Goal: Check status: Check status

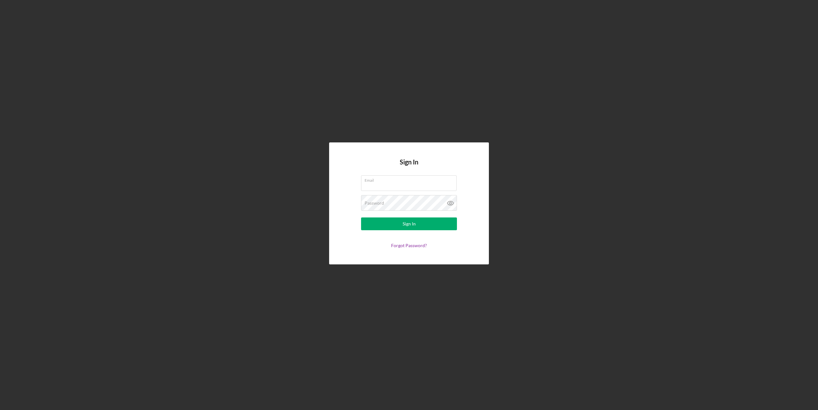
type input "[EMAIL_ADDRESS][DOMAIN_NAME]"
click at [361, 218] on button "Sign In" at bounding box center [409, 224] width 96 height 13
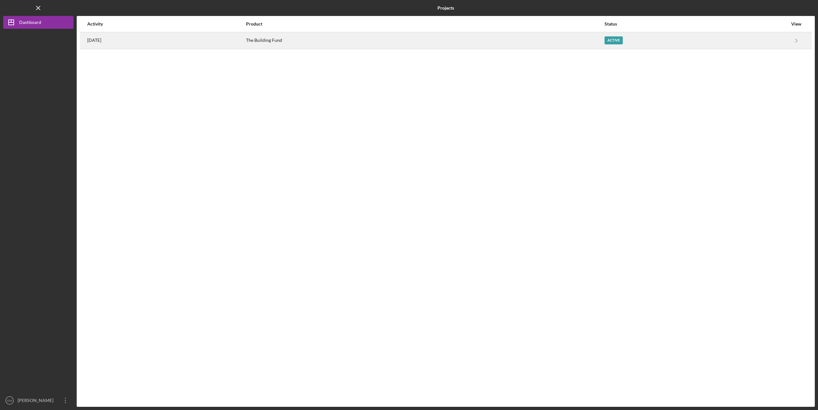
click at [317, 34] on div "The Building Fund" at bounding box center [425, 41] width 358 height 16
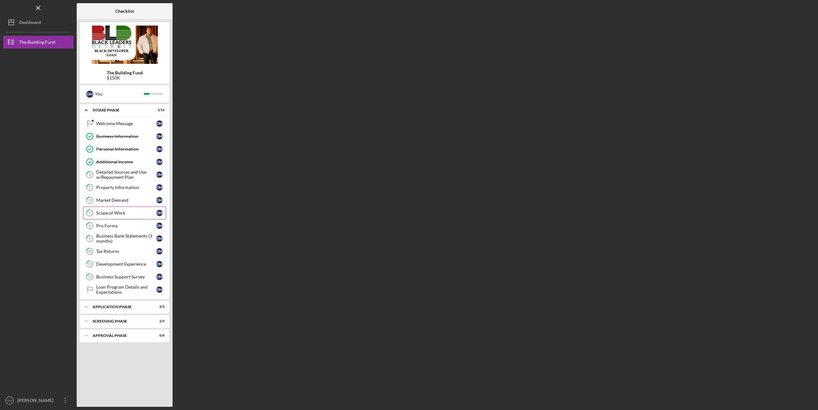
click at [107, 213] on div "Scope of Work" at bounding box center [126, 213] width 60 height 5
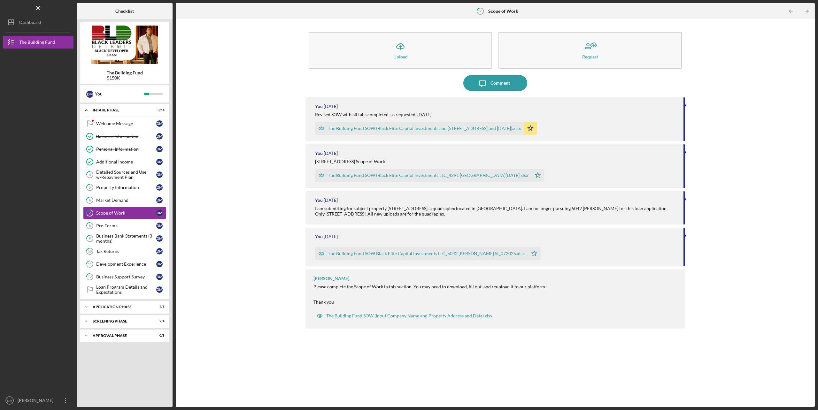
click at [401, 129] on div "The Building Fund SOW (Black Elite Capital Investments and [STREET_ADDRESS] and…" at bounding box center [424, 128] width 193 height 5
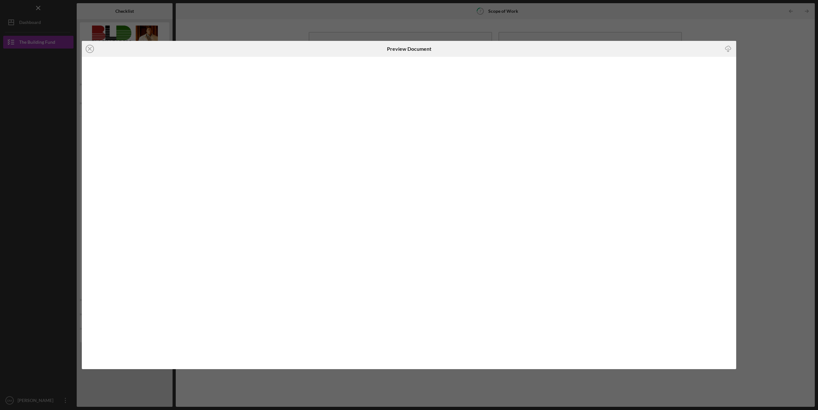
click at [727, 51] on icon "Icon/Download" at bounding box center [728, 49] width 14 height 14
click at [532, 22] on div "Icon/Close Preview Document Icon/Download" at bounding box center [409, 205] width 818 height 410
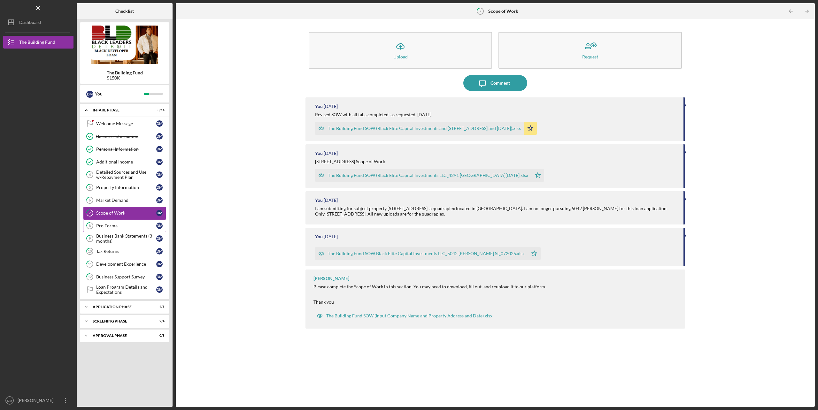
click at [112, 227] on div "Pro Forma" at bounding box center [126, 225] width 60 height 5
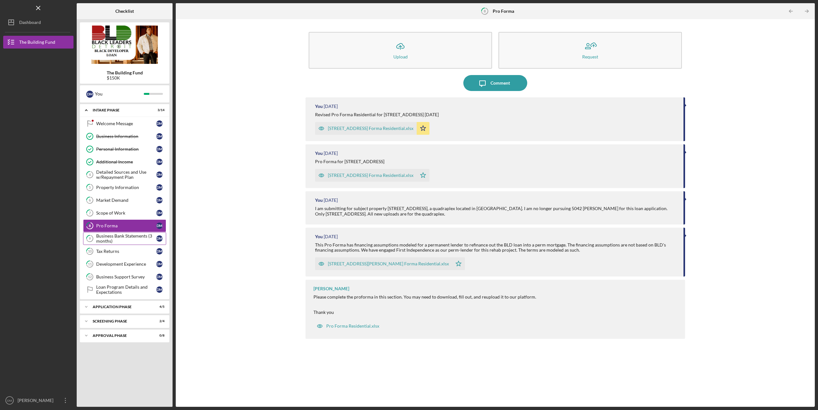
click at [113, 239] on div "Business Bank Statements (3 months)" at bounding box center [126, 239] width 60 height 10
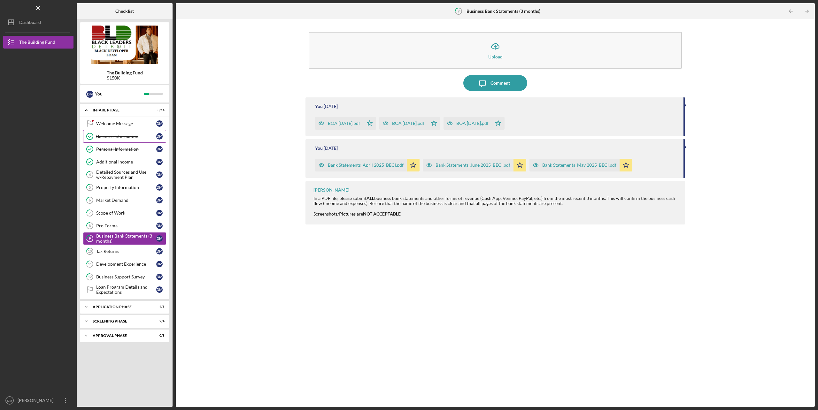
click at [108, 142] on link "Business Information Business Information [PERSON_NAME]" at bounding box center [124, 136] width 83 height 13
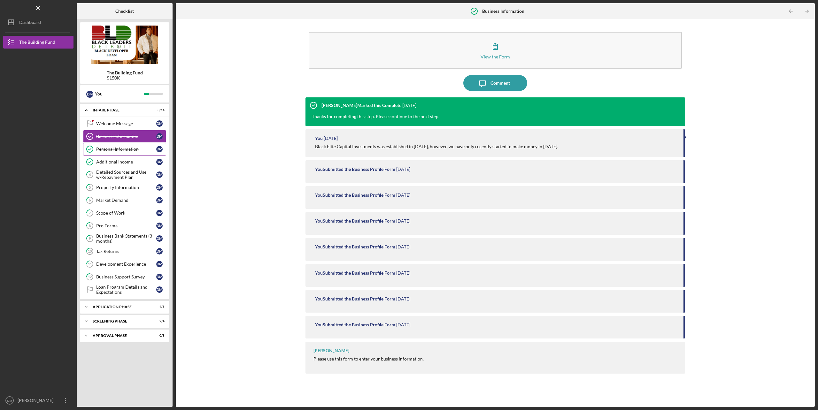
click at [110, 151] on div "Personal Information" at bounding box center [126, 149] width 60 height 5
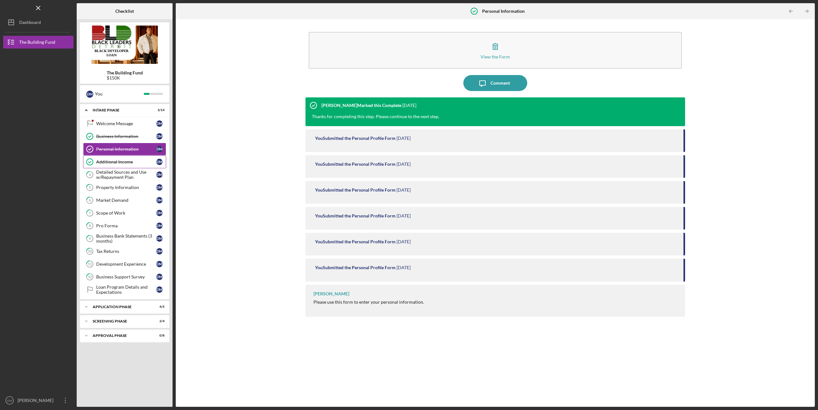
click at [111, 162] on div "Additional Income" at bounding box center [126, 161] width 60 height 5
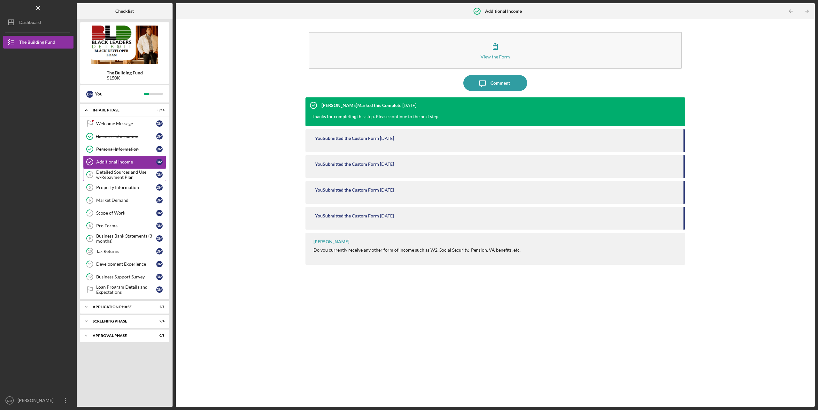
click at [112, 176] on div "Detailed Sources and Use w/Repayment Plan" at bounding box center [126, 175] width 60 height 10
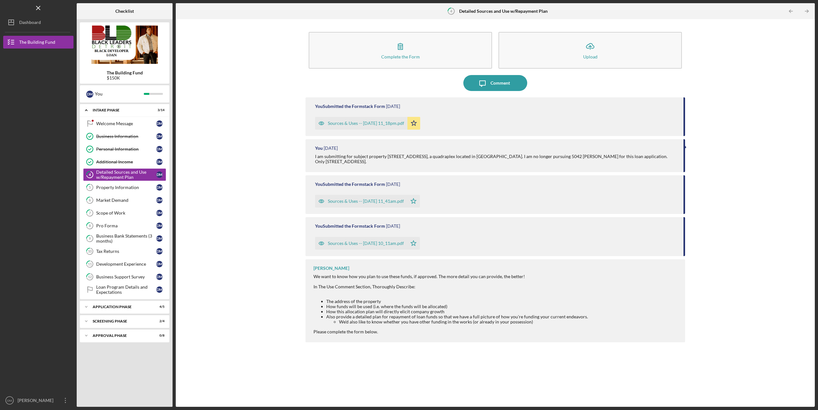
click at [351, 122] on div "Sources & Uses -- [DATE] 11_18pm.pdf" at bounding box center [366, 123] width 76 height 5
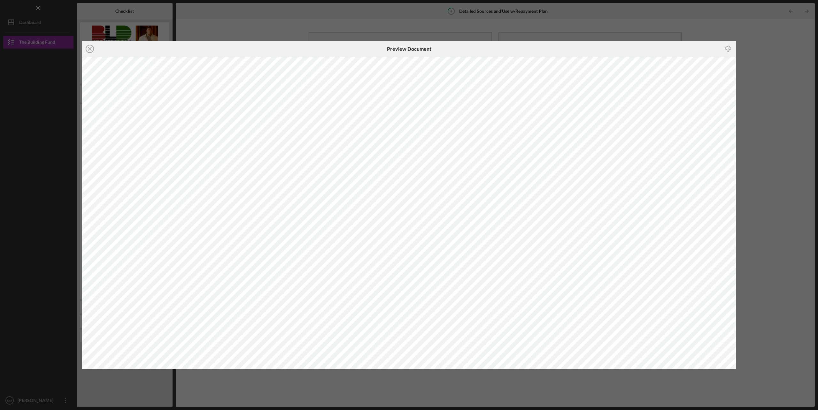
click at [250, 34] on div "Icon/Close Preview Document Icon/Download" at bounding box center [409, 205] width 818 height 410
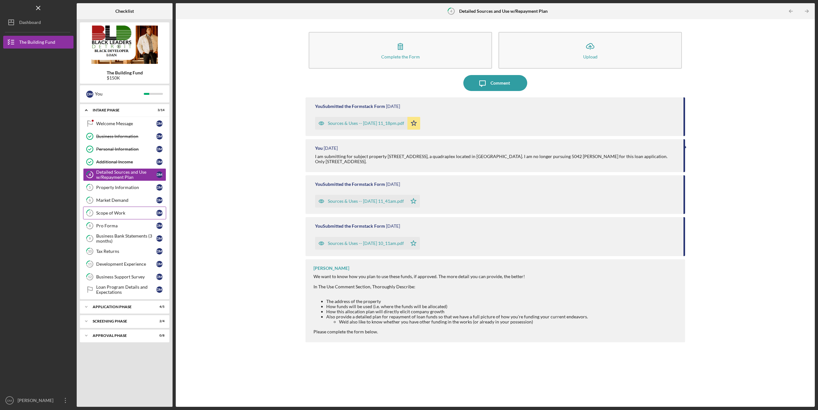
click at [121, 217] on link "7 Scope of Work [PERSON_NAME]" at bounding box center [124, 213] width 83 height 13
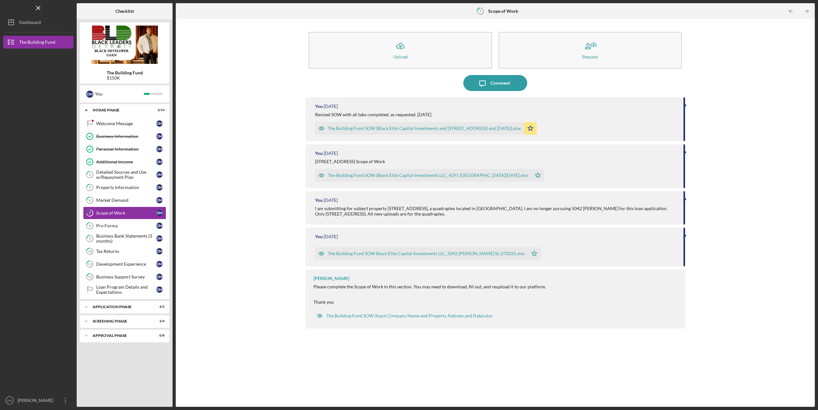
click at [375, 126] on div "The Building Fund SOW (Black Elite Capital Investments and [STREET_ADDRESS] and…" at bounding box center [424, 128] width 193 height 5
